Goal: Transaction & Acquisition: Purchase product/service

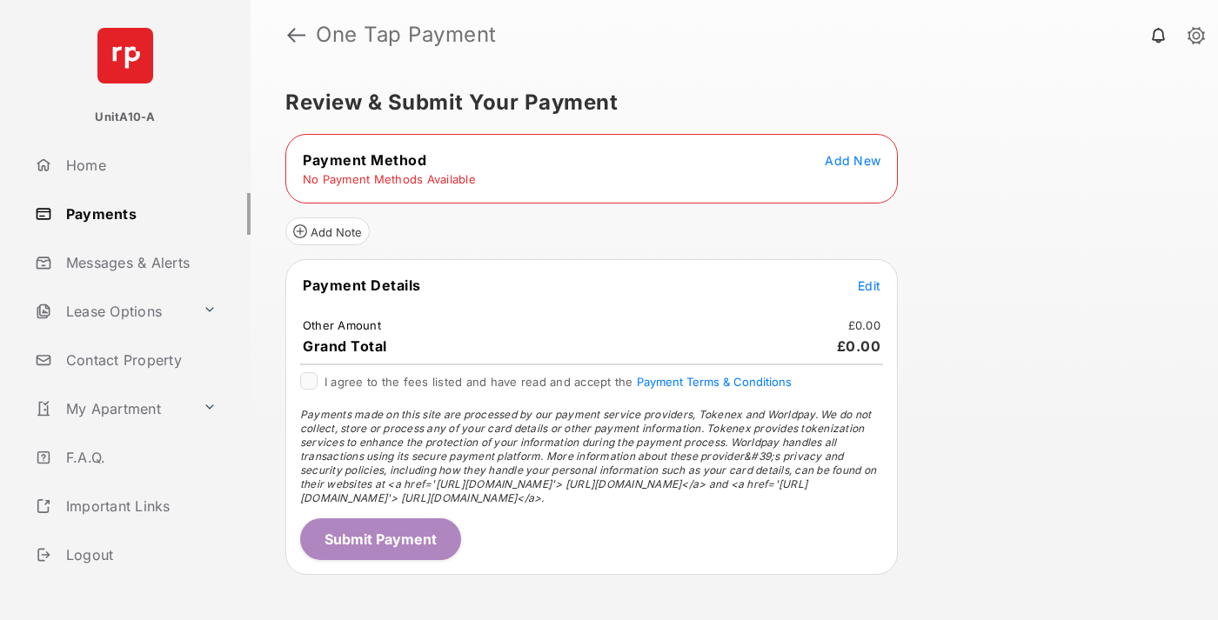
click at [852, 160] on span "Add New" at bounding box center [852, 160] width 56 height 15
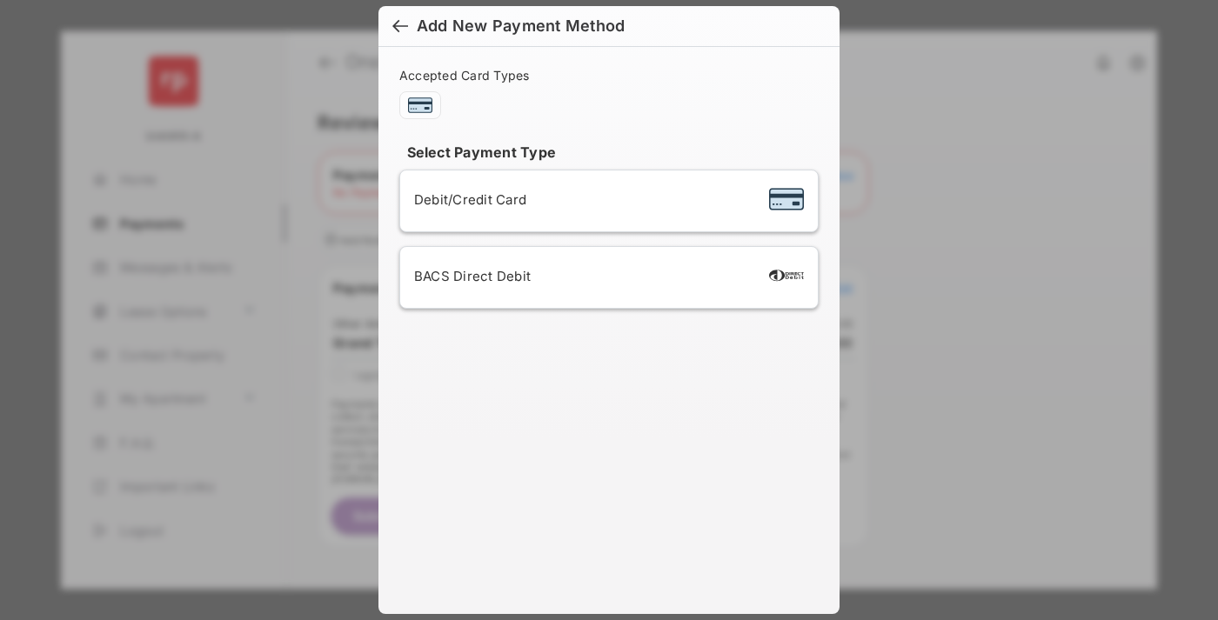
click at [465, 199] on span "Debit/Credit Card" at bounding box center [470, 199] width 112 height 17
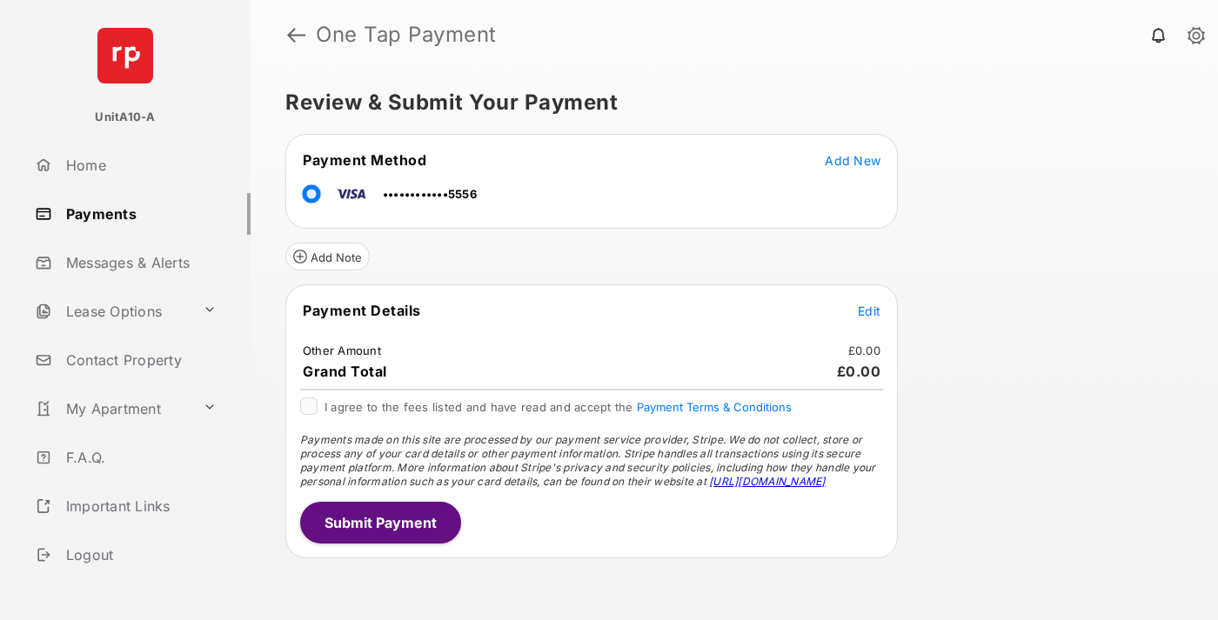
click at [869, 310] on span "Edit" at bounding box center [869, 311] width 23 height 15
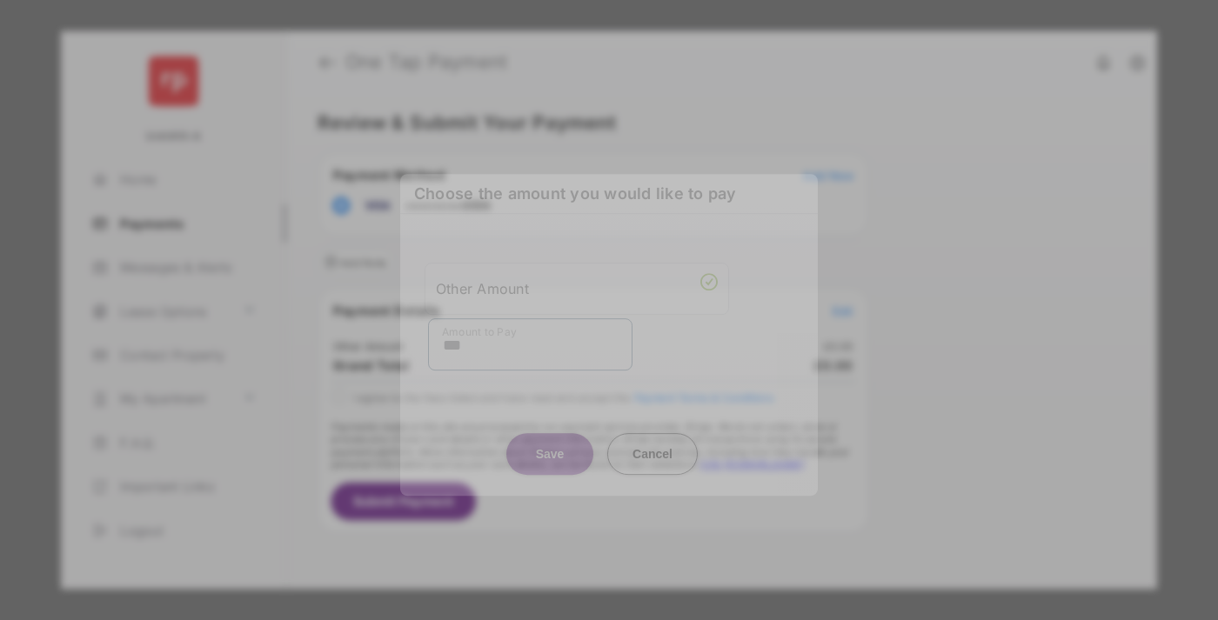
type input "***"
click at [550, 442] on button "Save" at bounding box center [549, 454] width 87 height 42
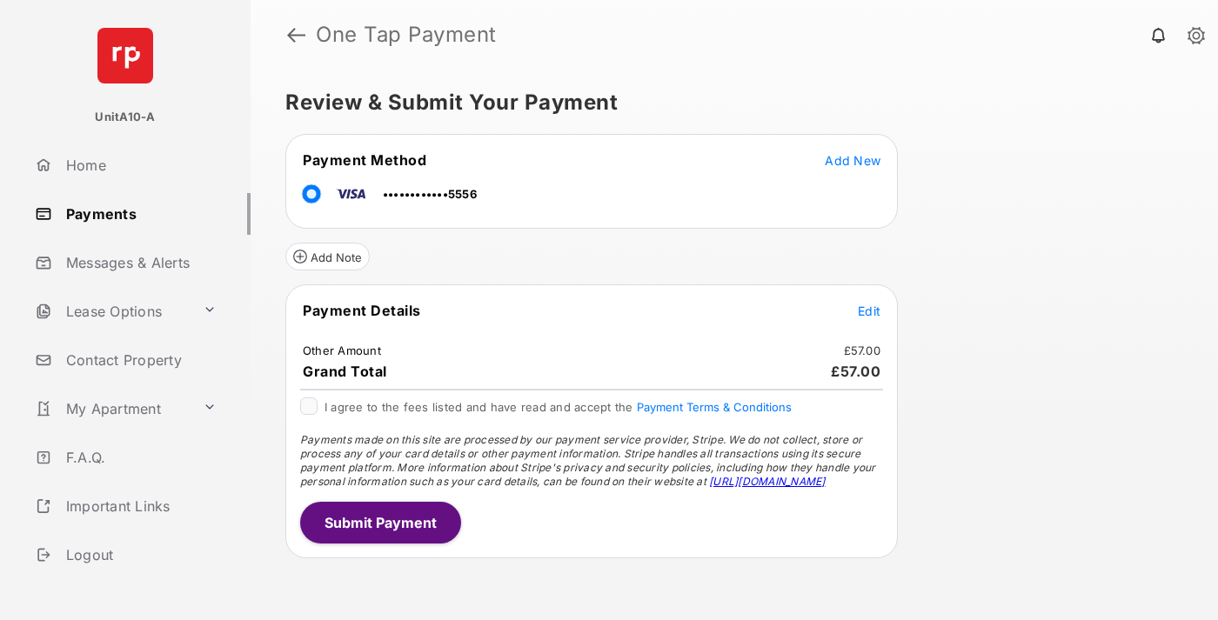
click at [379, 522] on button "Submit Payment" at bounding box center [380, 523] width 161 height 42
